Goal: Task Accomplishment & Management: Complete application form

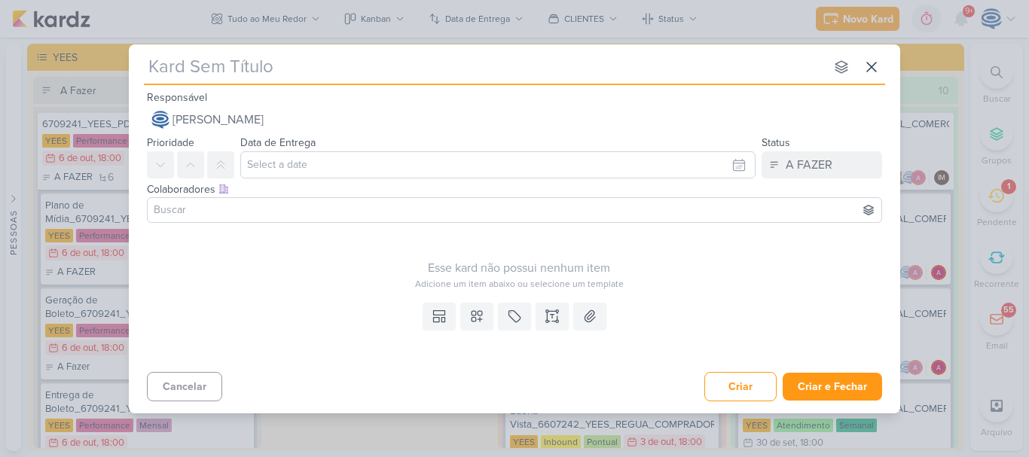
scroll to position [1084, 0]
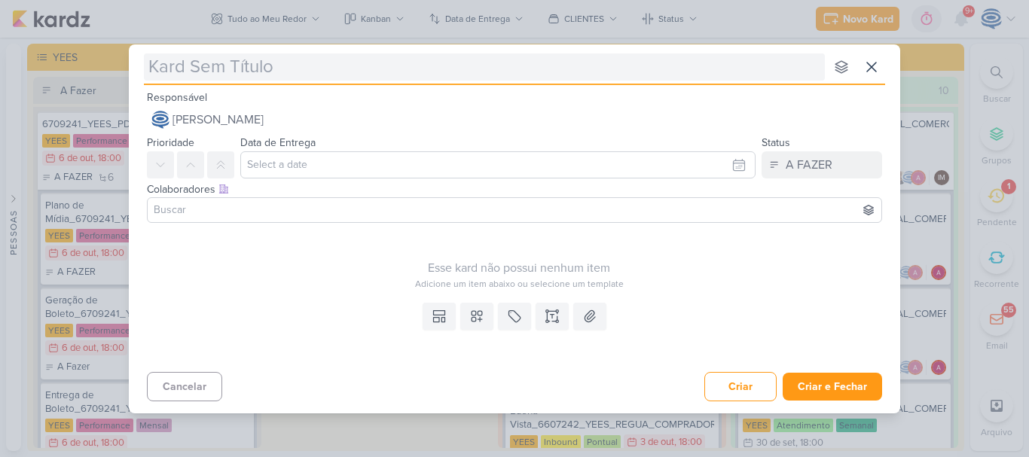
type input "6710071_YEES_TATUAPÉ_SUBIR_PEÇAS_PERFORMANCE"
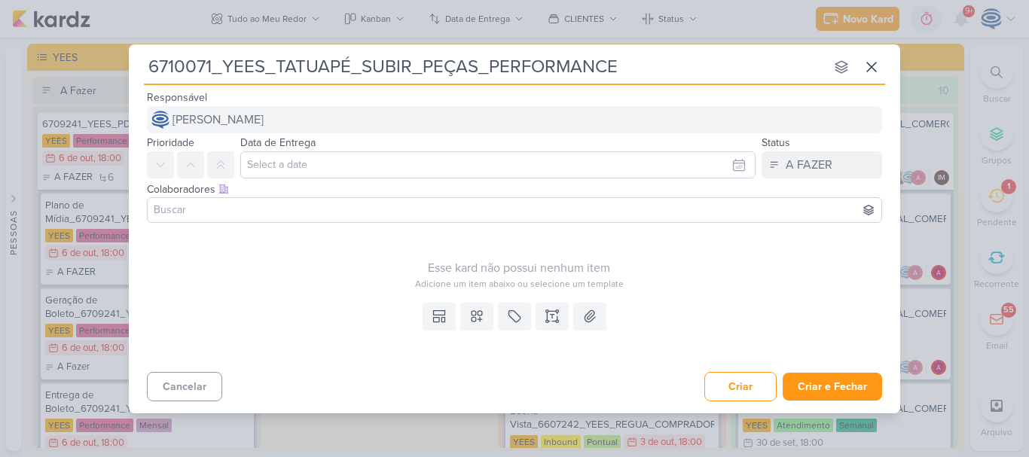
type input "6710071_YEES_TATUAPÉ_SUBIR_PEÇAS_PERFORMANCE"
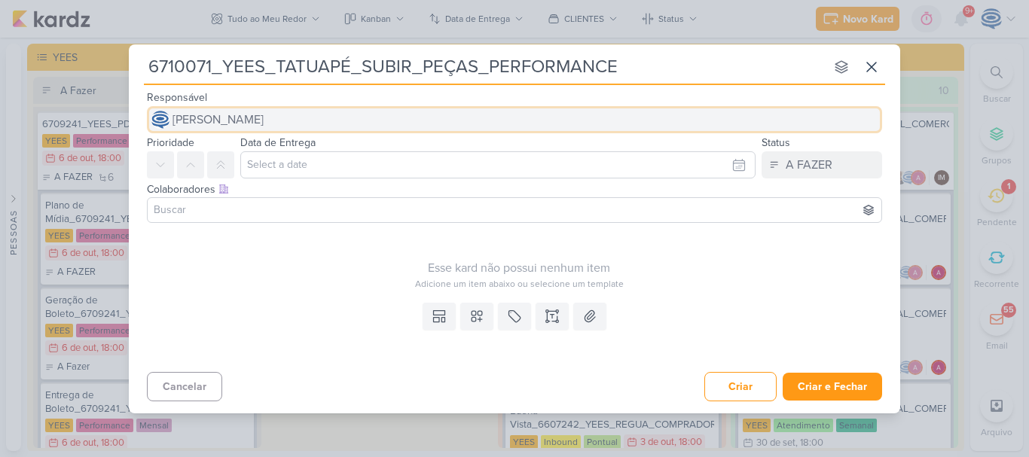
click at [359, 119] on button "[PERSON_NAME]" at bounding box center [514, 119] width 735 height 27
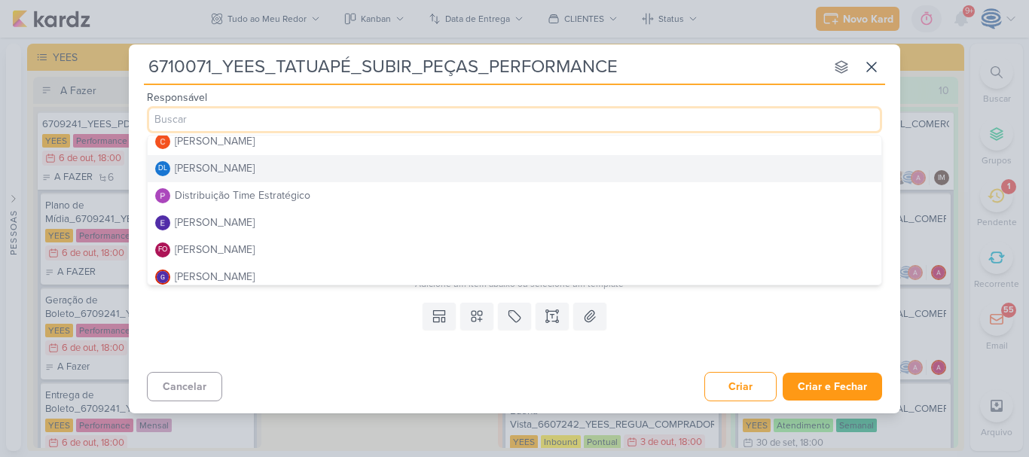
scroll to position [90, 0]
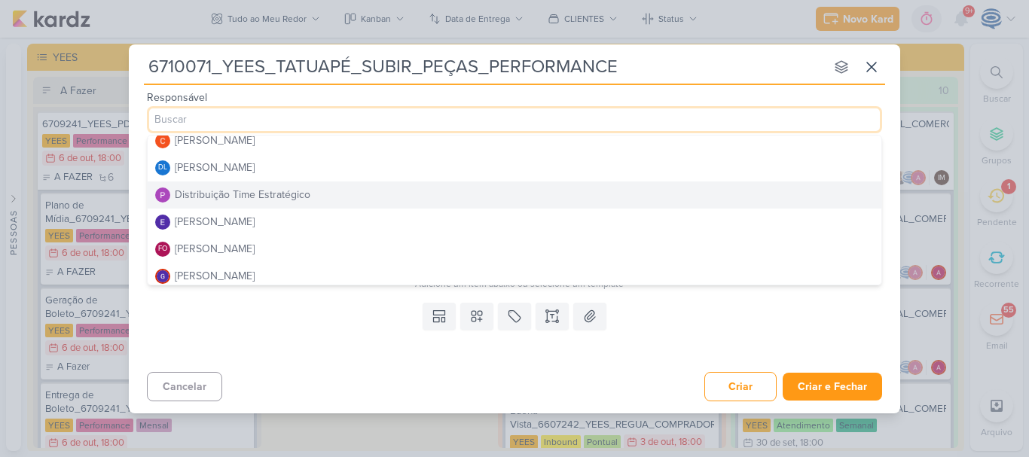
click at [223, 194] on div "Distribuição Time Estratégico" at bounding box center [243, 195] width 136 height 16
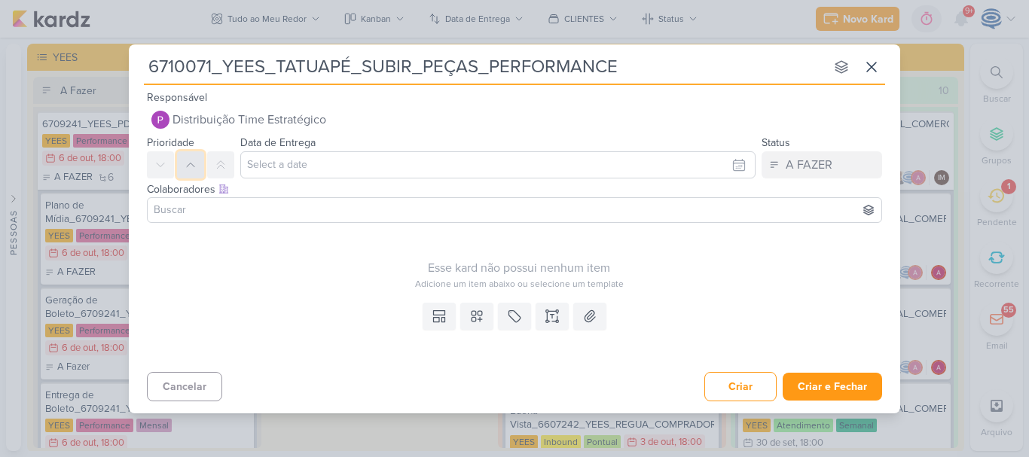
click at [184, 176] on button at bounding box center [190, 164] width 27 height 27
click at [332, 177] on input "text" at bounding box center [497, 164] width 515 height 27
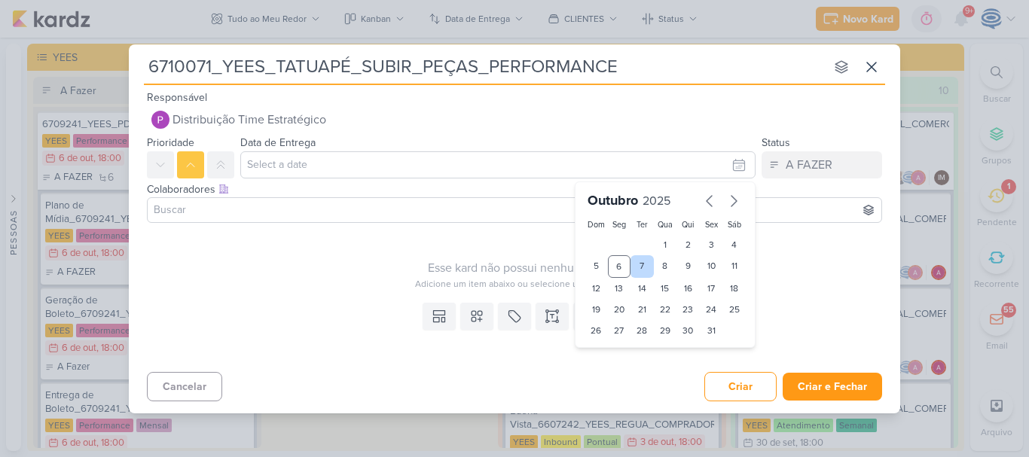
click at [649, 264] on div "7" at bounding box center [642, 266] width 23 height 23
type input "[DATE] 23:59"
click at [620, 352] on select "00 01 02 03 04 05 06 07 08 09 10 11 12 13 14 15 16 17 18 19 20 21 22 23" at bounding box center [619, 356] width 21 height 18
select select "18"
click at [609, 347] on select "00 01 02 03 04 05 06 07 08 09 10 11 12 13 14 15 16 17 18 19 20 21 22 23" at bounding box center [619, 356] width 21 height 18
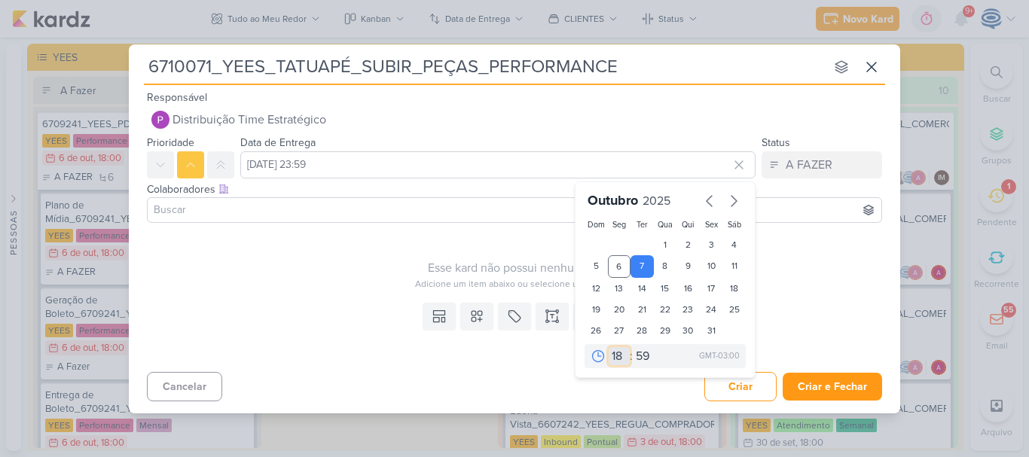
type input "[DATE] 18:59"
click at [644, 356] on select "00 05 10 15 20 25 30 35 40 45 50 55 59" at bounding box center [643, 356] width 21 height 18
select select "0"
click at [633, 347] on select "00 05 10 15 20 25 30 35 40 45 50 55 59" at bounding box center [643, 356] width 21 height 18
type input "[DATE] 18:00"
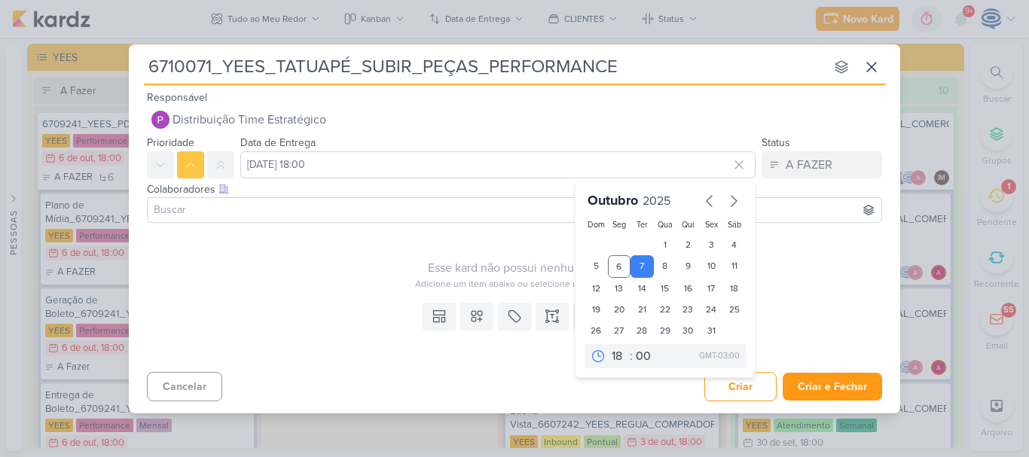
click at [432, 211] on input at bounding box center [515, 210] width 728 height 18
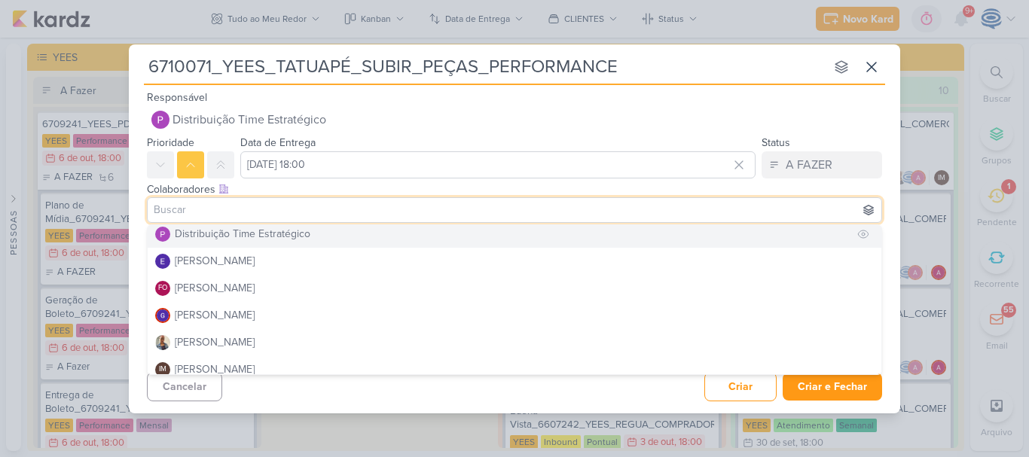
scroll to position [0, 0]
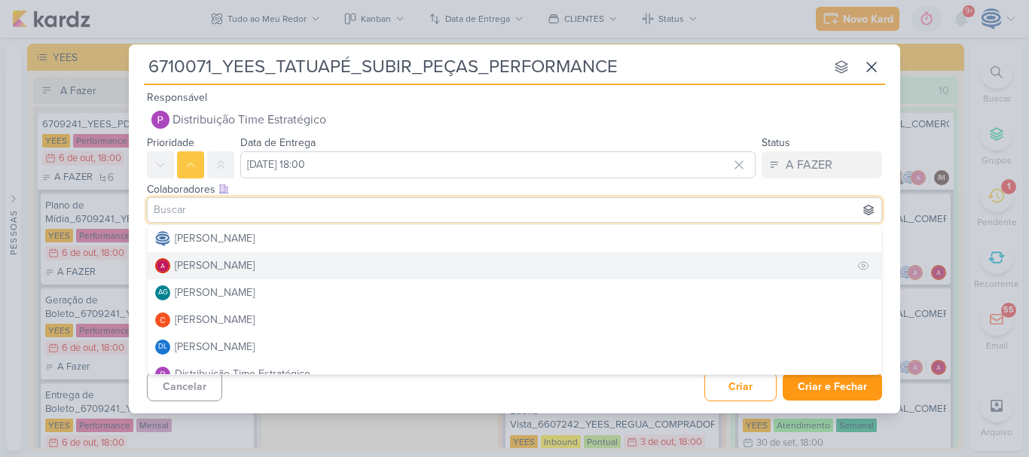
click at [249, 260] on div "[PERSON_NAME]" at bounding box center [215, 266] width 80 height 16
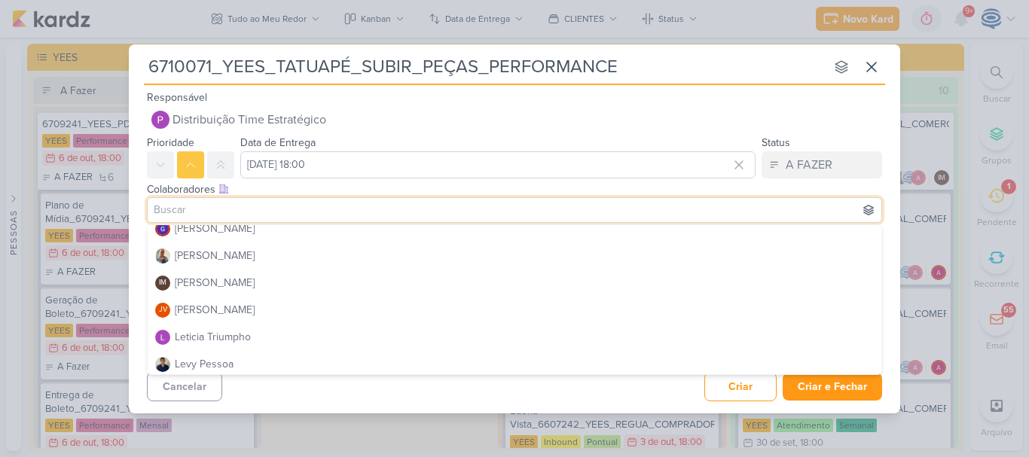
scroll to position [228, 0]
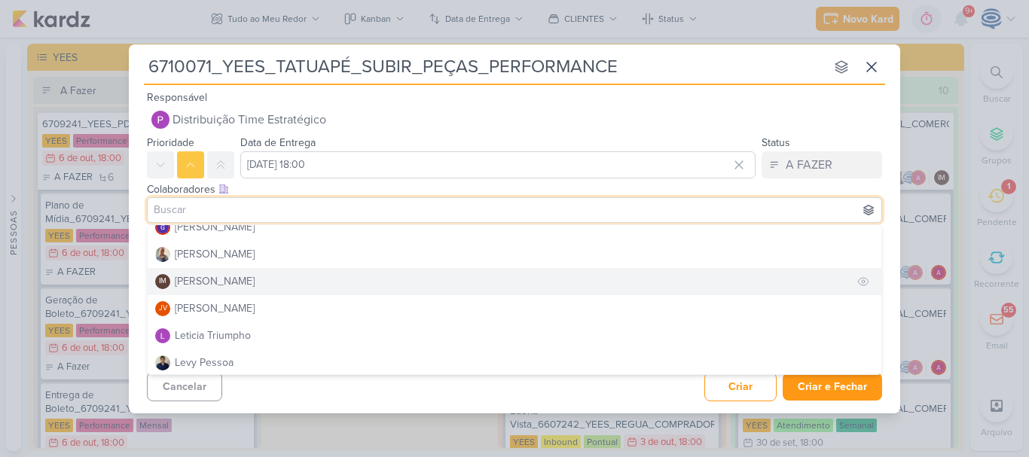
click at [255, 281] on div "[PERSON_NAME]" at bounding box center [215, 281] width 80 height 16
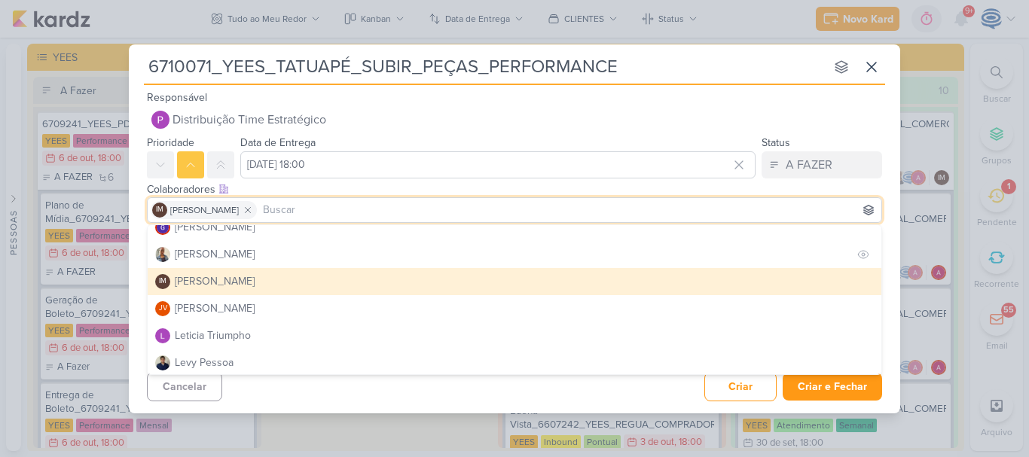
click at [242, 254] on button "[PERSON_NAME]" at bounding box center [515, 254] width 734 height 27
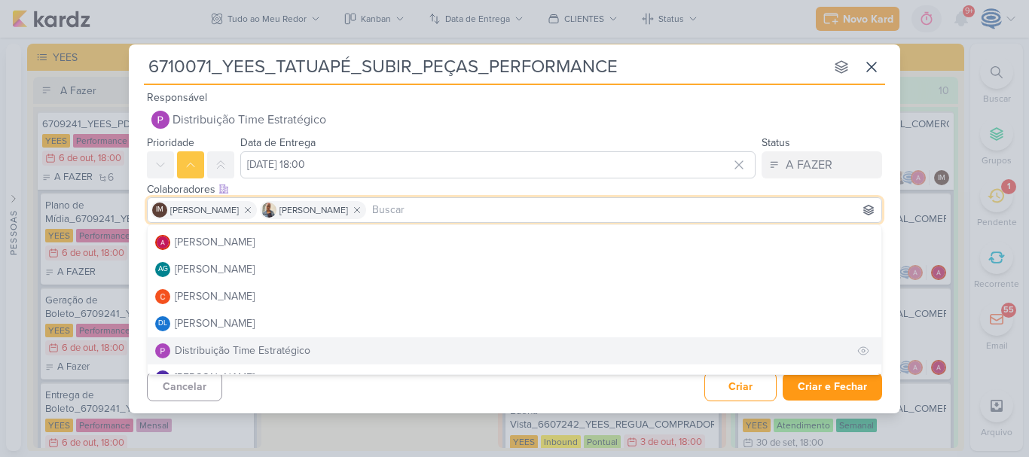
scroll to position [23, 0]
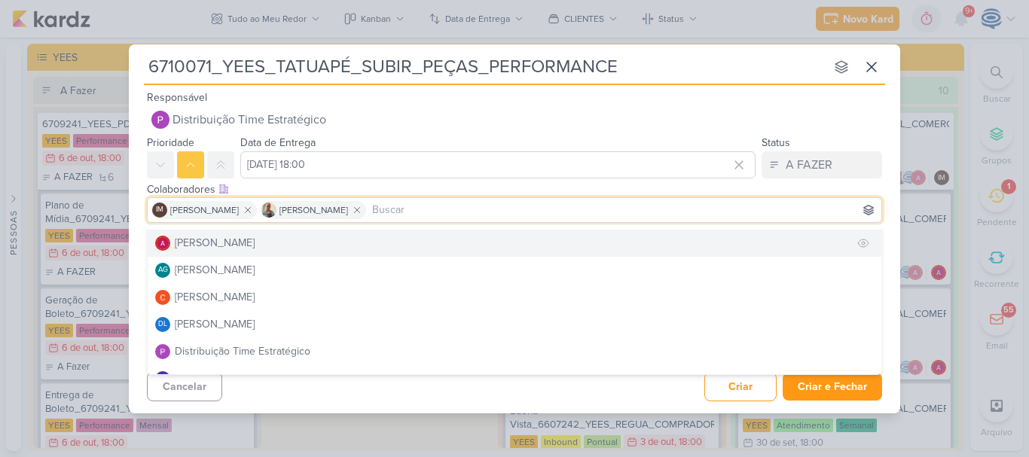
click at [250, 245] on div "[PERSON_NAME]" at bounding box center [215, 243] width 80 height 16
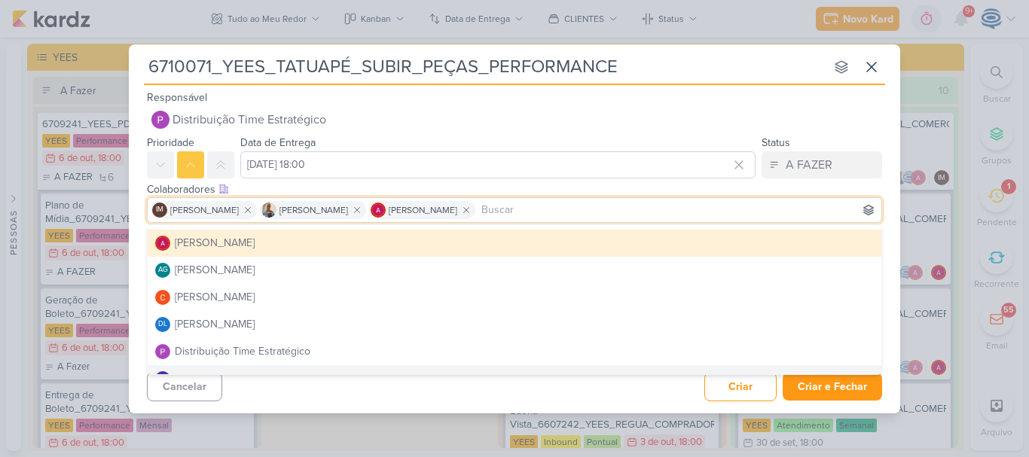
click at [683, 380] on div "Cancelar Criar Criar e Fechar Ctrl + Enter" at bounding box center [514, 385] width 771 height 38
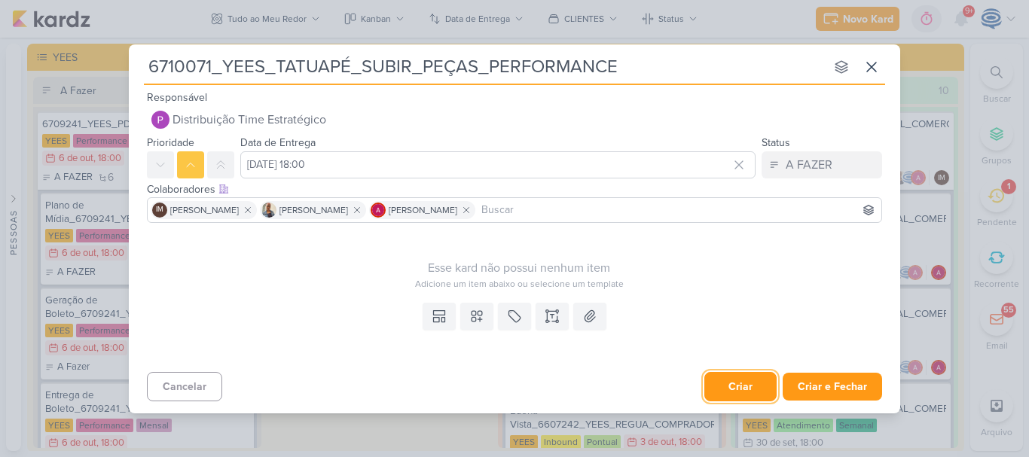
click at [725, 393] on button "Criar" at bounding box center [740, 386] width 72 height 29
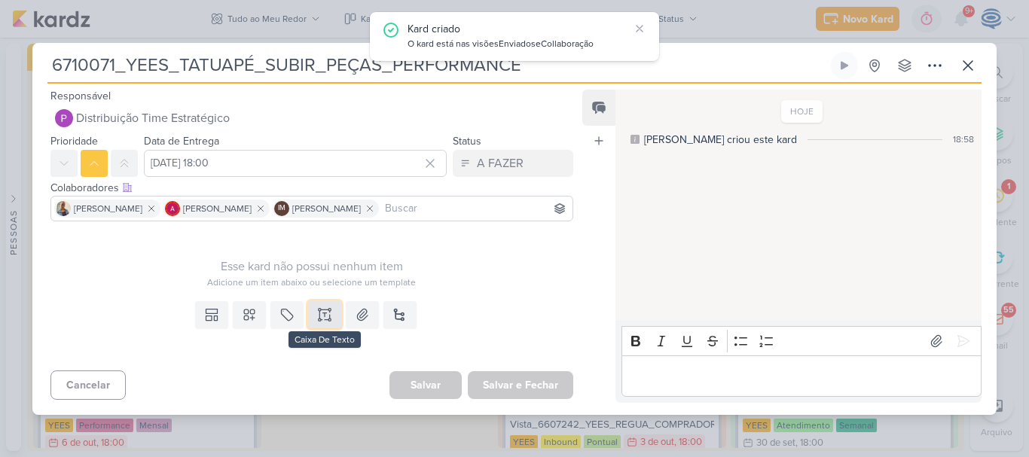
click at [317, 309] on icon at bounding box center [324, 314] width 15 height 15
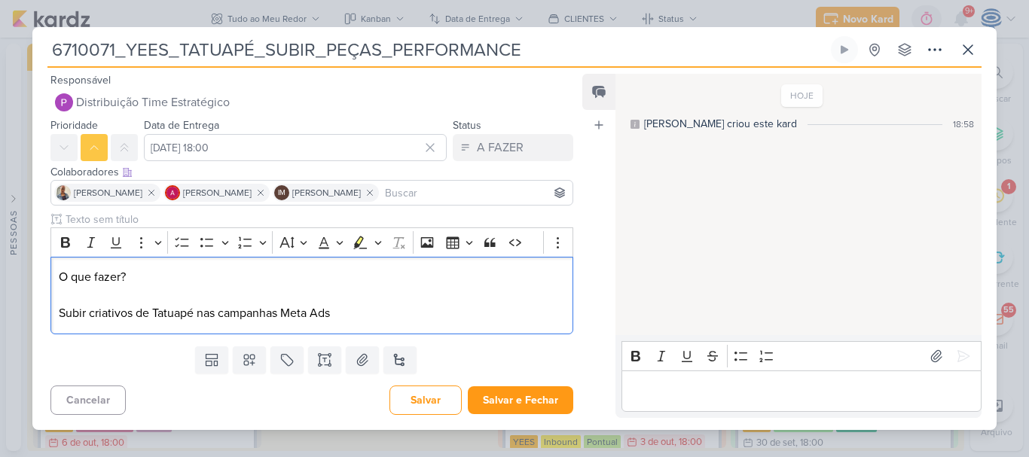
drag, startPoint x: 153, startPoint y: 280, endPoint x: 21, endPoint y: 260, distance: 133.4
click at [21, 260] on div "6710071_YEES_TATUAPÉ_SUBIR_PEÇAS_PERFORMANCE Criado por mim" at bounding box center [514, 228] width 1029 height 457
click at [60, 234] on button "Bold" at bounding box center [65, 242] width 23 height 23
click at [55, 270] on div "O que fazer? Subir criativos de Tatuapé nas campanhas Meta Ads" at bounding box center [311, 296] width 523 height 78
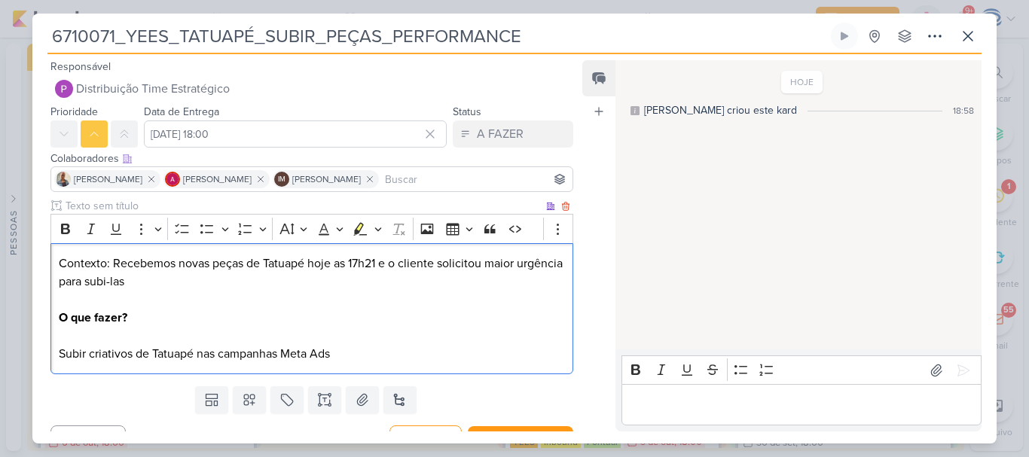
click at [78, 338] on p "⁠⁠⁠⁠⁠⁠⁠Contexto: Recebemos novas peças de Tatuapé hoje as 17h21 e o cliente sol…" at bounding box center [312, 309] width 506 height 108
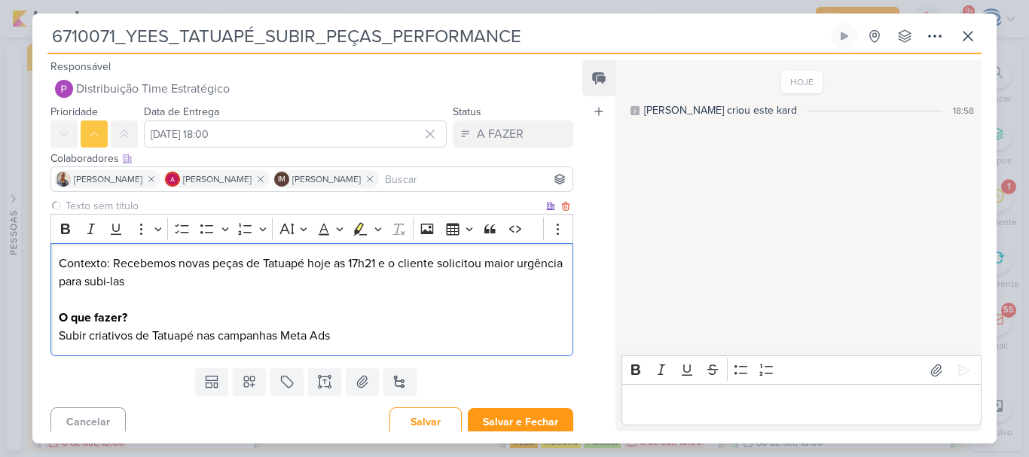
click at [363, 331] on p "Contexto: Recebemos novas peças de Tatuapé hoje as 17h21 e o cliente solicitou …" at bounding box center [312, 300] width 506 height 90
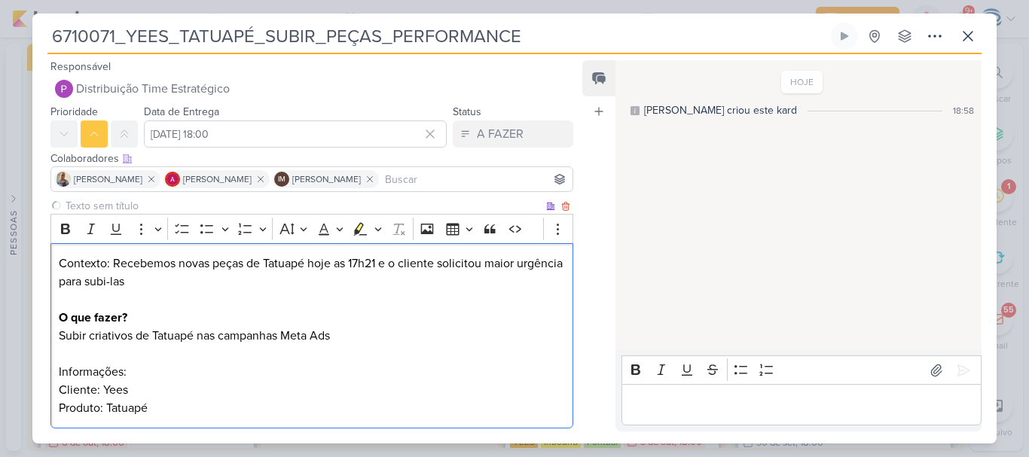
scroll to position [4, 0]
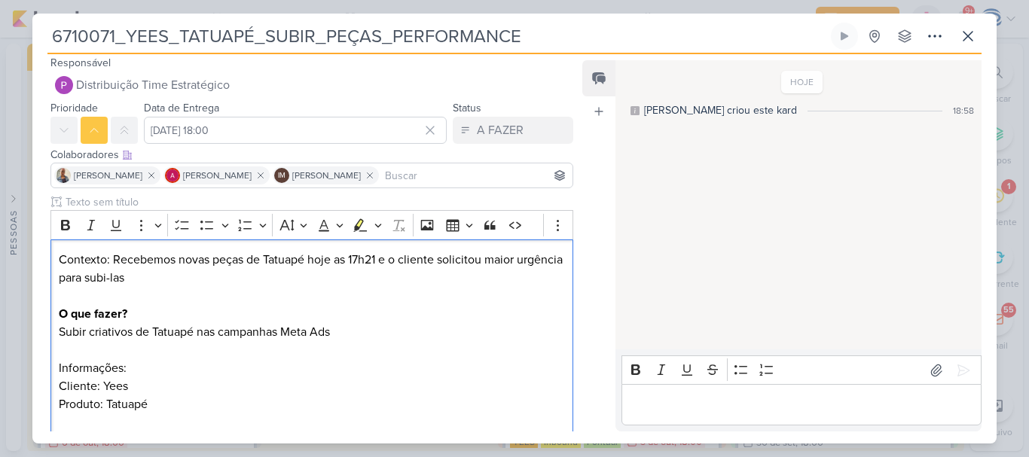
drag, startPoint x: 150, startPoint y: 370, endPoint x: 47, endPoint y: 361, distance: 103.6
click at [47, 361] on div "Clique para deixar o item visível somente à membros da sua organização Rich Tex…" at bounding box center [305, 321] width 547 height 255
click at [57, 228] on button "Bold" at bounding box center [65, 225] width 23 height 23
click at [97, 423] on p "Contexto: Recebemos novas peças de Tatuapé hoje as 17h21 e o cliente solicitou …" at bounding box center [312, 341] width 506 height 181
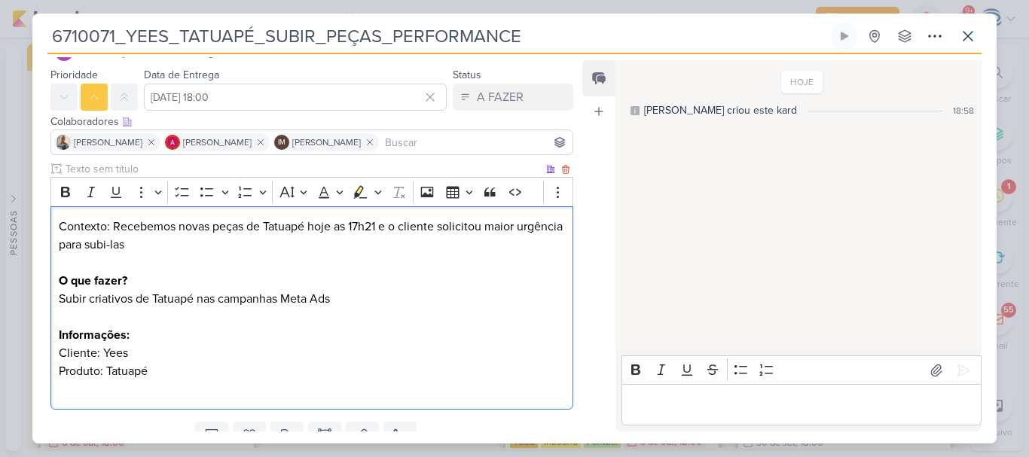
scroll to position [41, 0]
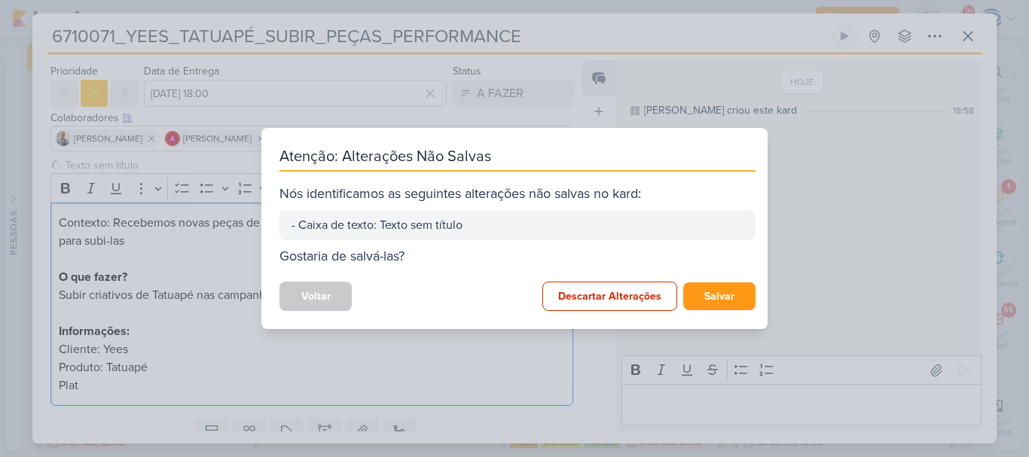
click at [302, 301] on div "Voltar Descartar Alterações [GEOGRAPHIC_DATA]" at bounding box center [517, 296] width 476 height 29
click at [701, 299] on button "Salvar" at bounding box center [719, 297] width 72 height 28
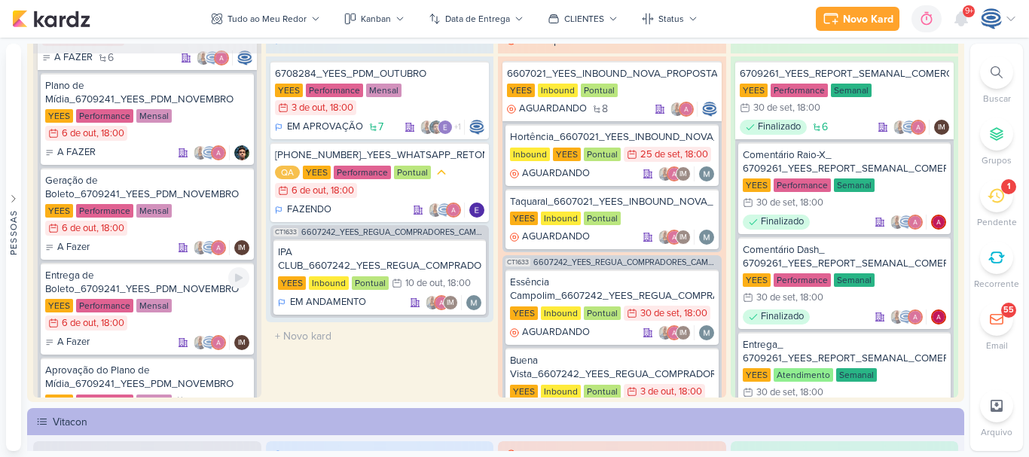
scroll to position [0, 0]
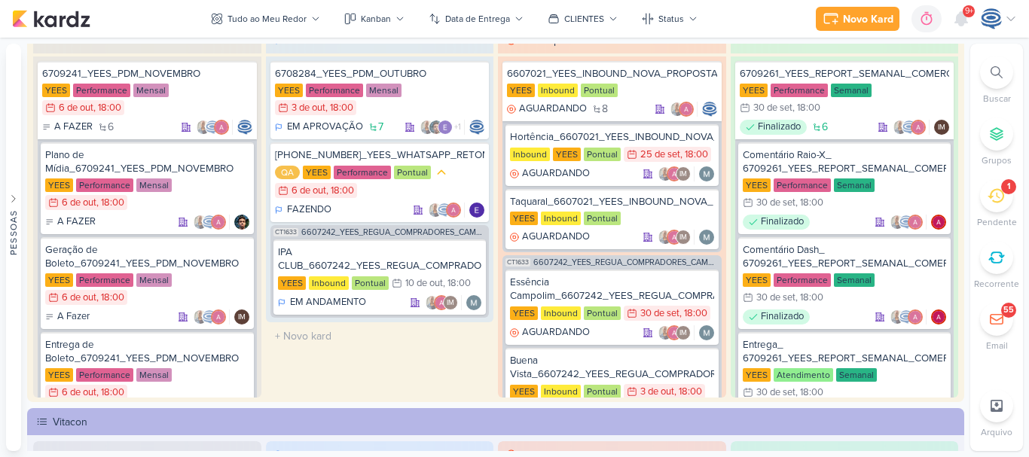
click at [1000, 70] on icon at bounding box center [997, 72] width 12 height 12
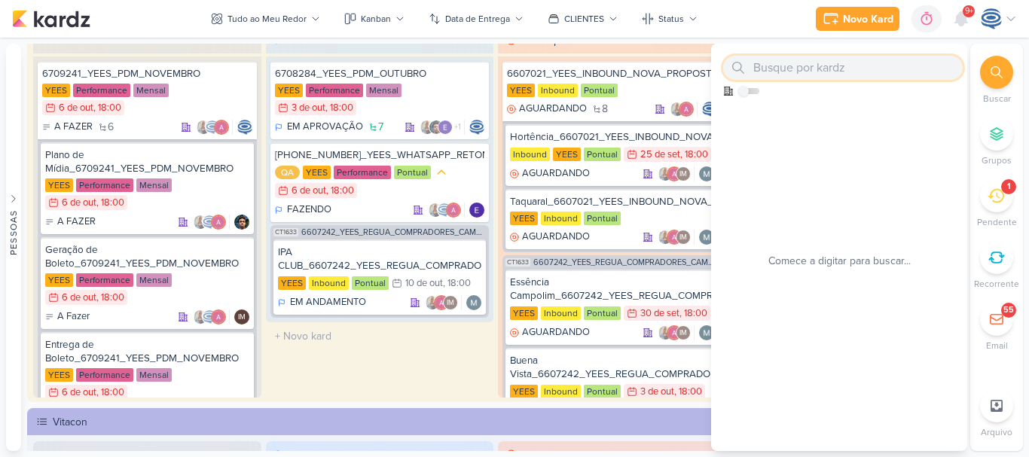
paste input "6710071_YEES_TATUAPÉ_SUBIR_PEÇAS_PERFORMANCE"
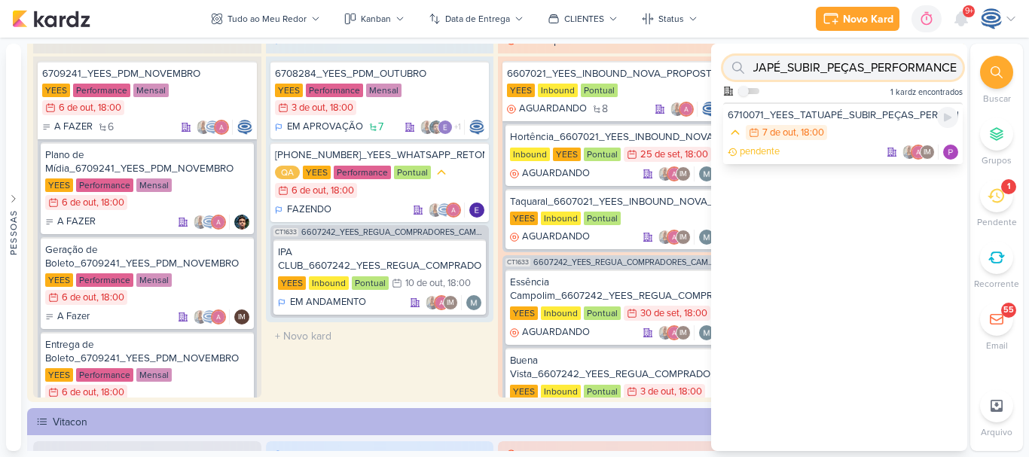
type input "6710071_YEES_TATUAPÉ_SUBIR_PEÇAS_PERFORMANCE"
click at [836, 147] on div "pendente IM" at bounding box center [843, 152] width 231 height 15
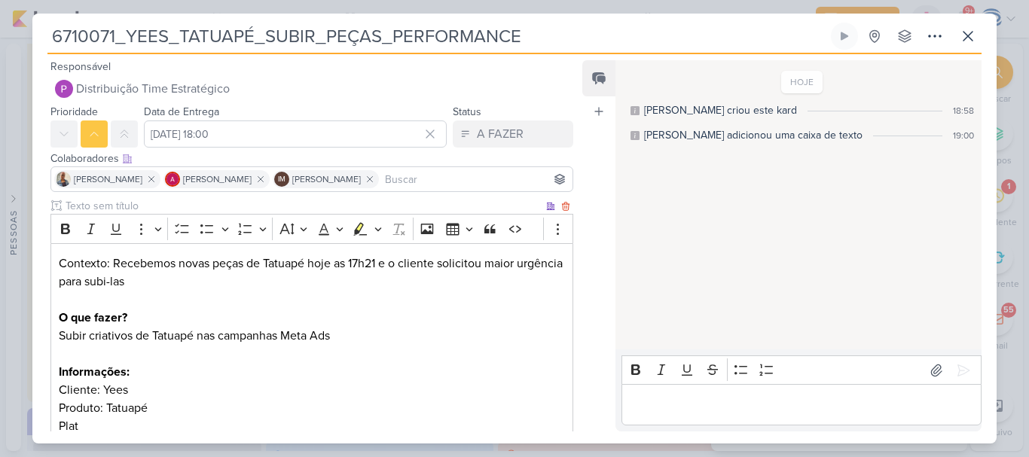
scroll to position [99, 0]
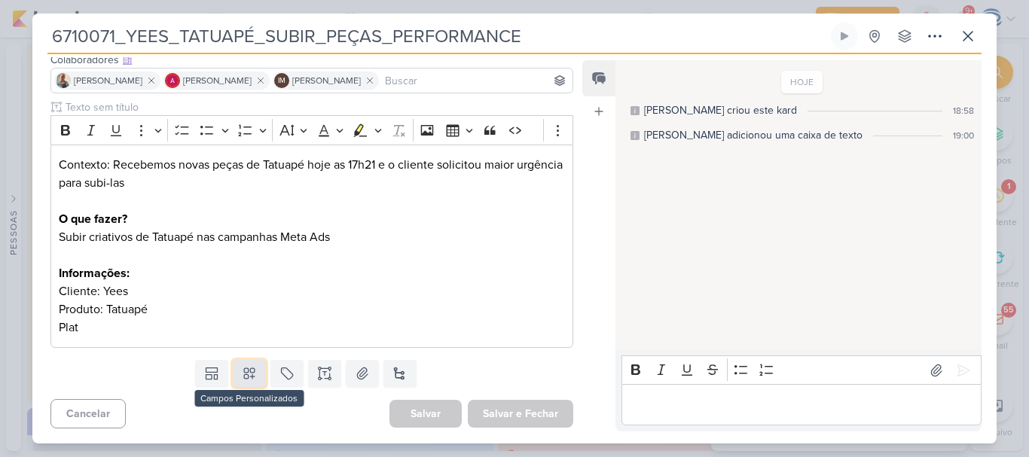
click at [251, 381] on icon at bounding box center [249, 373] width 15 height 15
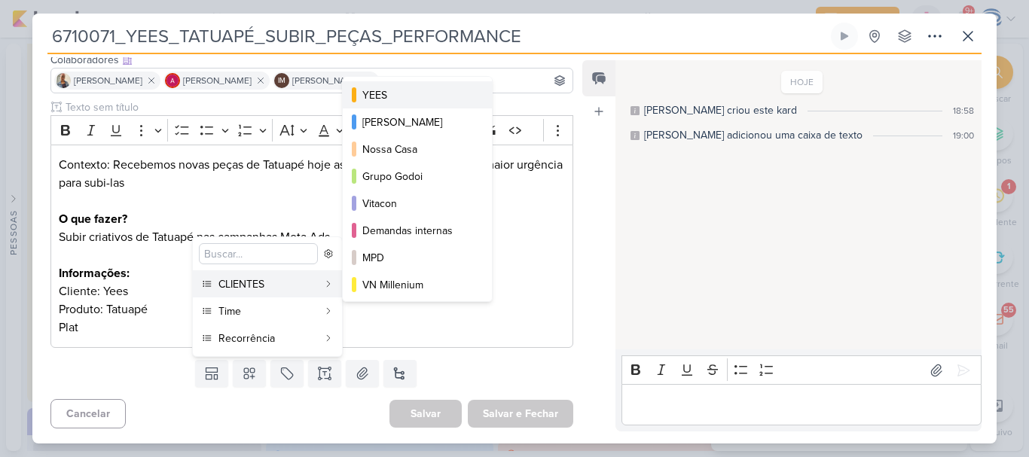
click at [436, 96] on div "YEES" at bounding box center [417, 95] width 111 height 16
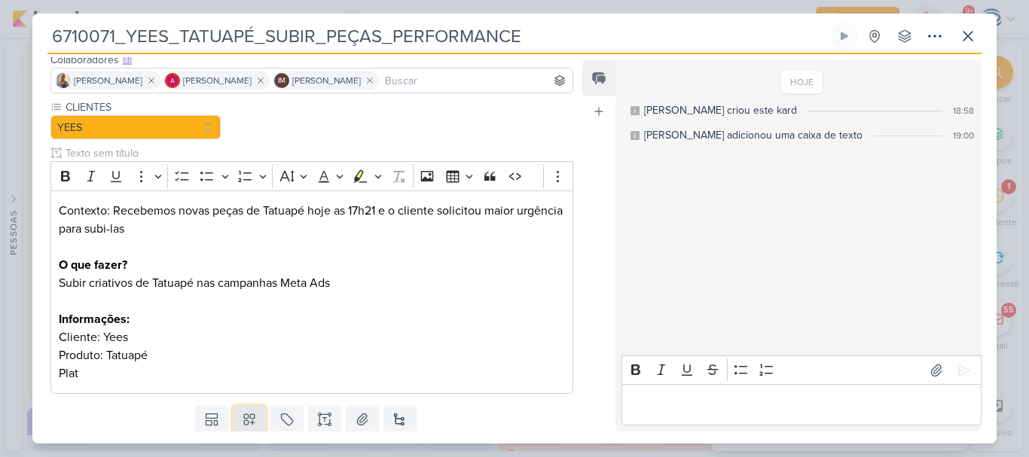
click at [246, 375] on div "Responsável Distribuição Time Estratégico Nenhum contato encontrado create new …" at bounding box center [305, 244] width 547 height 374
click at [246, 406] on button at bounding box center [249, 419] width 33 height 27
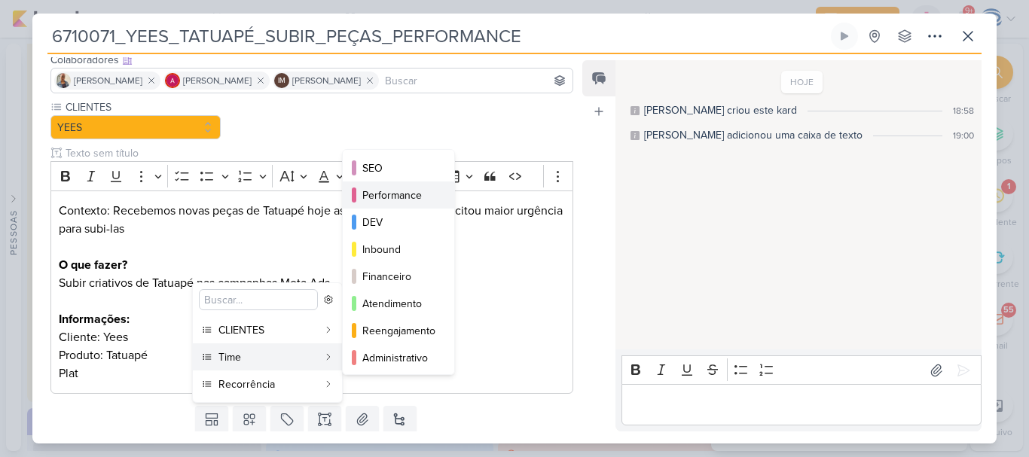
click at [433, 191] on div "Performance" at bounding box center [399, 196] width 74 height 16
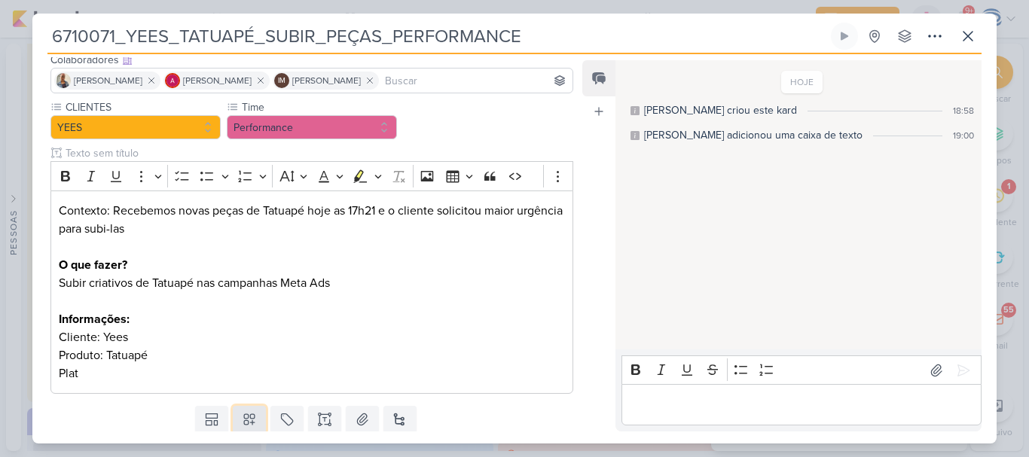
click at [246, 423] on icon at bounding box center [249, 420] width 11 height 11
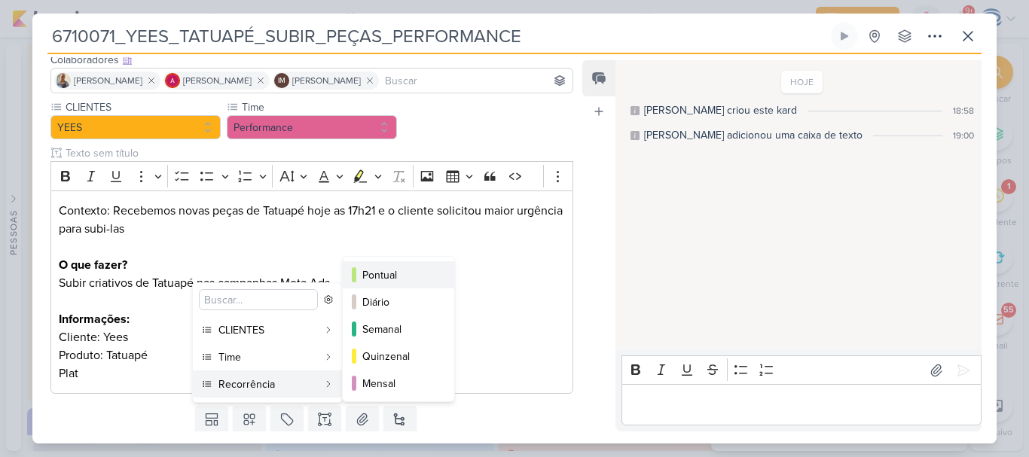
click at [408, 271] on div "Pontual" at bounding box center [399, 275] width 74 height 16
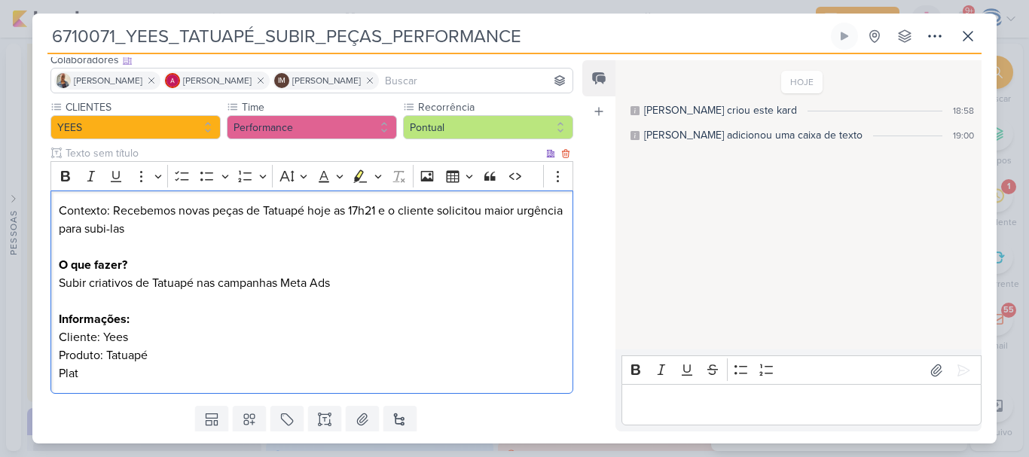
click at [127, 376] on p "Contexto: Recebemos novas peças de Tatuapé hoje as 17h21 e o cliente solicitou …" at bounding box center [312, 292] width 506 height 181
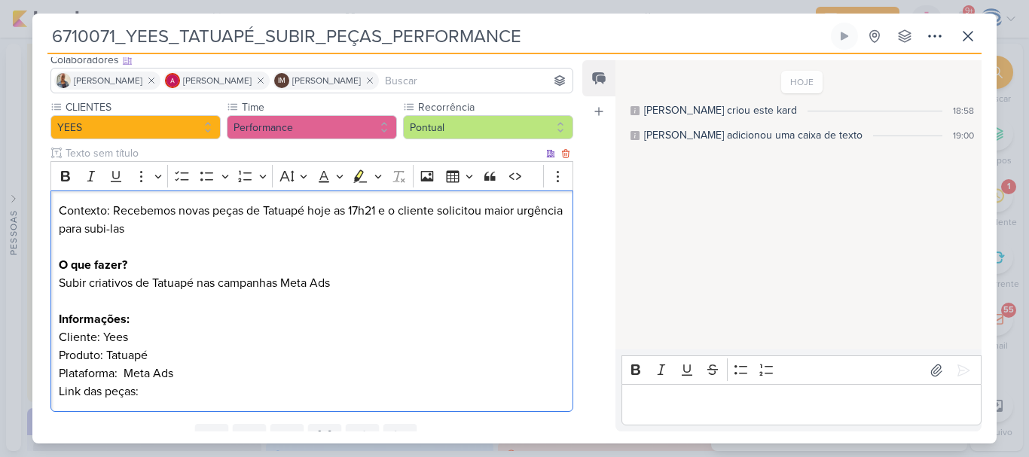
scroll to position [163, 0]
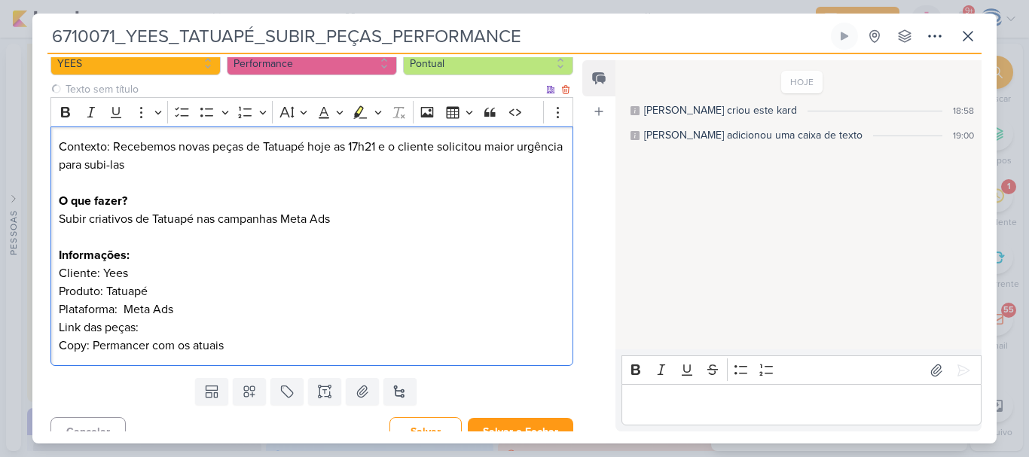
click at [167, 328] on p "Contexto: Recebemos novas peças de Tatuapé hoje as 17h21 e o cliente solicitou …" at bounding box center [312, 246] width 506 height 217
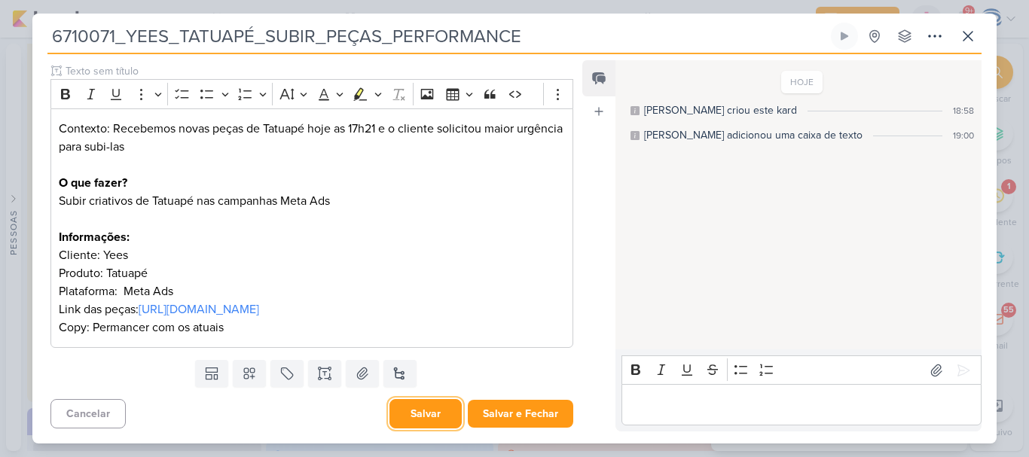
click at [431, 411] on button "Salvar" at bounding box center [425, 413] width 72 height 29
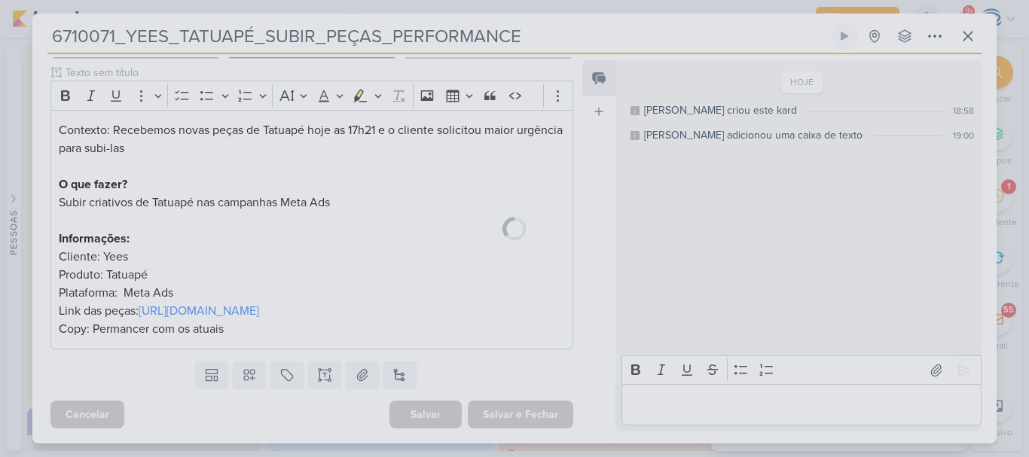
scroll to position [197, 0]
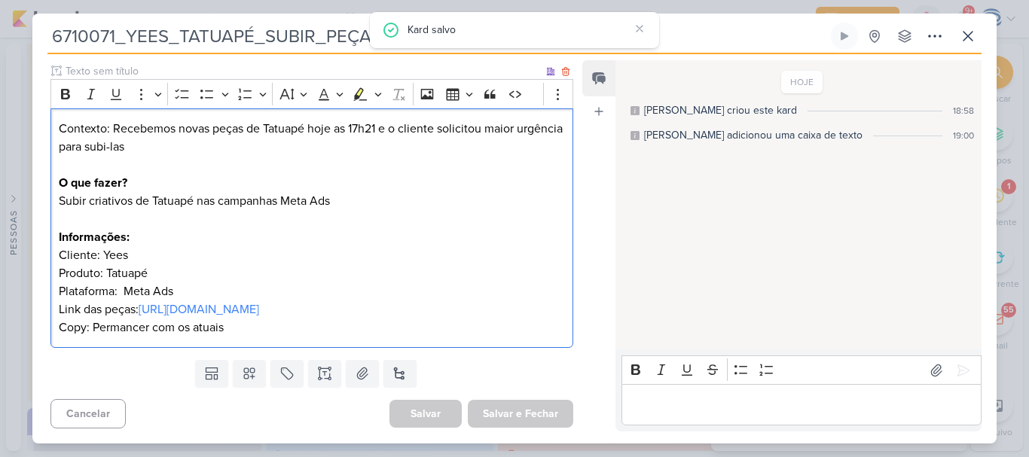
click at [217, 264] on p "Contexto: Recebemos novas peças de Tatuapé hoje as 17h21 e o cliente solicitou …" at bounding box center [312, 228] width 506 height 217
click at [212, 276] on p "Contexto: Recebemos novas peças de Tatuapé hoje as 17h21 e o cliente solicitou …" at bounding box center [312, 228] width 506 height 217
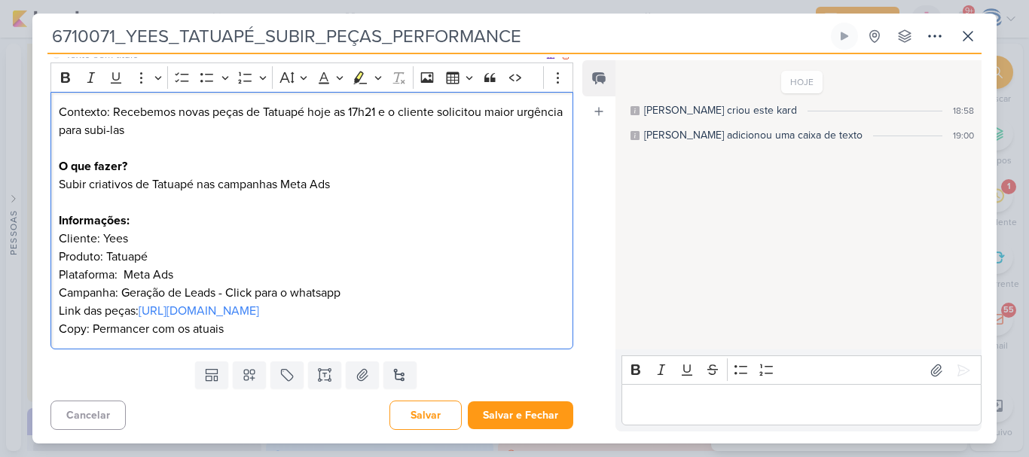
scroll to position [217, 0]
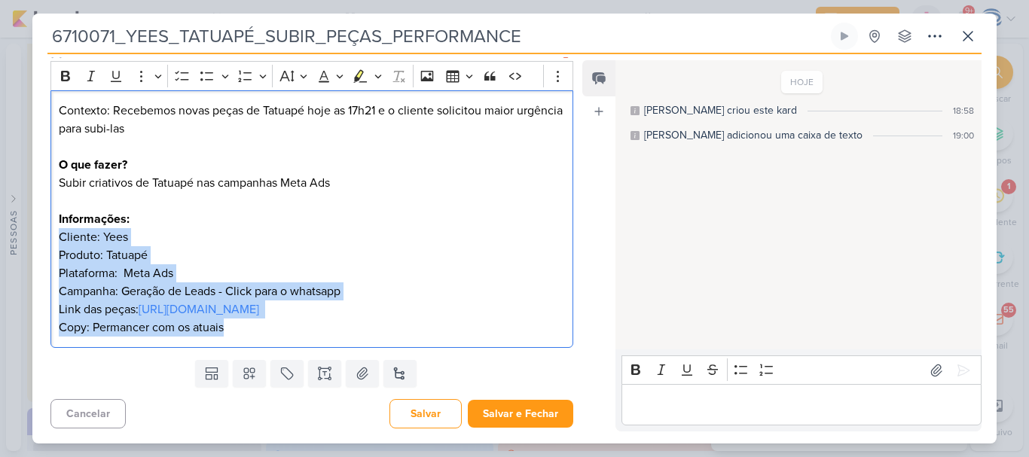
drag, startPoint x: 55, startPoint y: 221, endPoint x: 256, endPoint y: 331, distance: 228.9
click at [256, 331] on div "Contexto: Recebemos novas peças de Tatuapé hoje as 17h21 e o cliente solicitou …" at bounding box center [311, 219] width 523 height 258
click at [203, 72] on icon "Editor toolbar" at bounding box center [206, 76] width 13 height 9
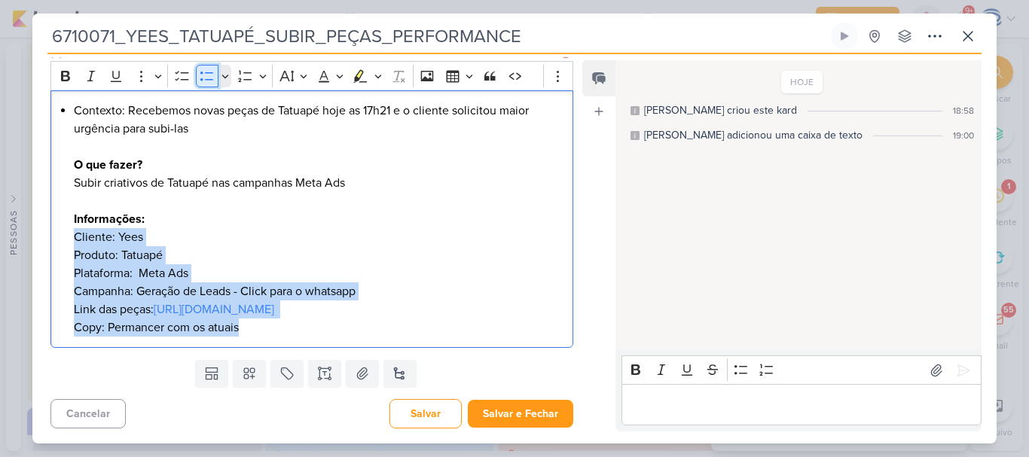
click at [203, 72] on icon "Editor toolbar" at bounding box center [206, 76] width 13 height 9
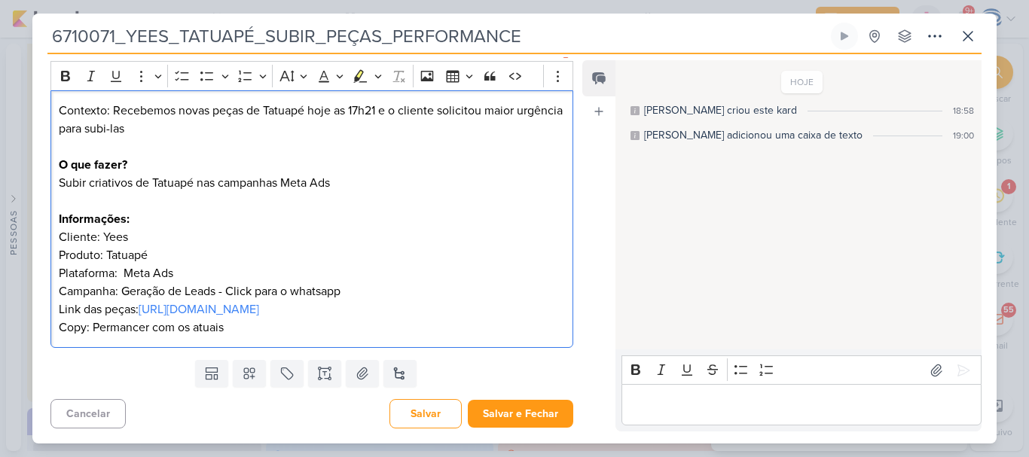
click at [50, 226] on div "Contexto: Recebemos novas peças de Tatuapé hoje as 17h21 e o cliente solicitou …" at bounding box center [311, 219] width 523 height 258
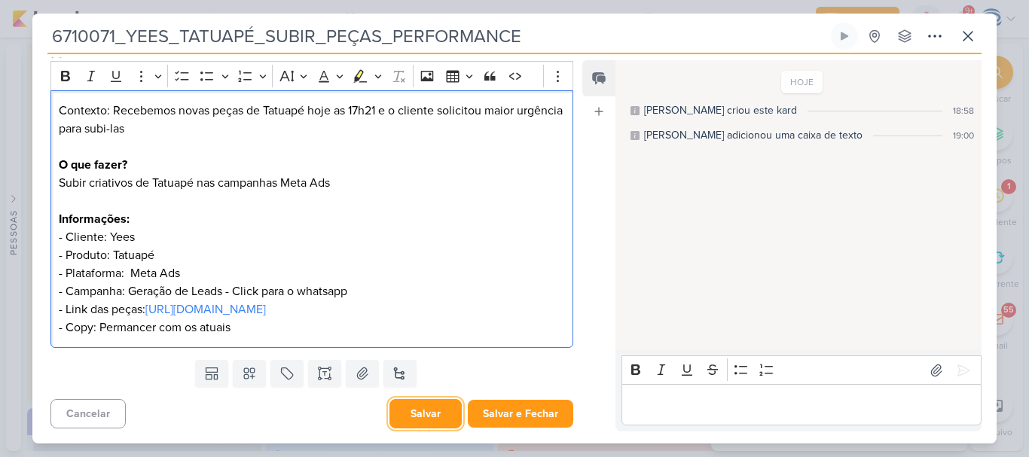
click at [407, 408] on button "Salvar" at bounding box center [425, 413] width 72 height 29
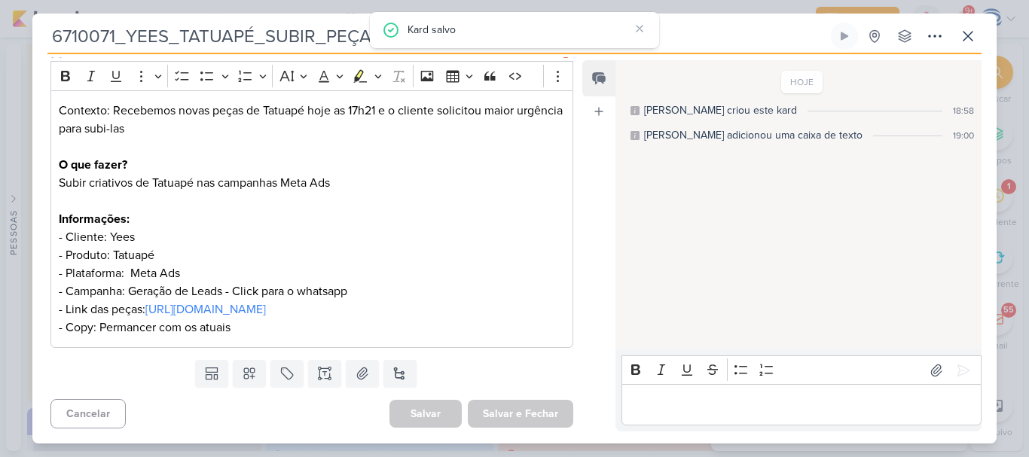
scroll to position [0, 0]
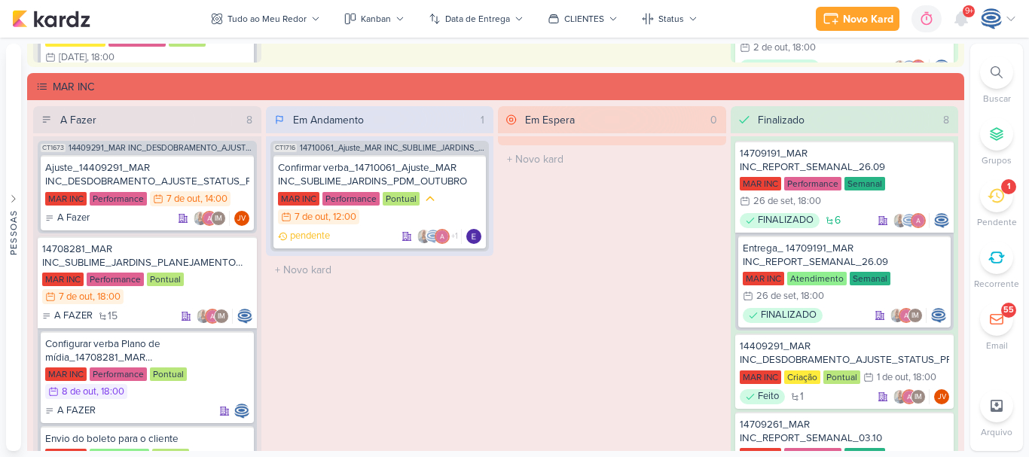
scroll to position [863, 0]
